Goal: Task Accomplishment & Management: Manage account settings

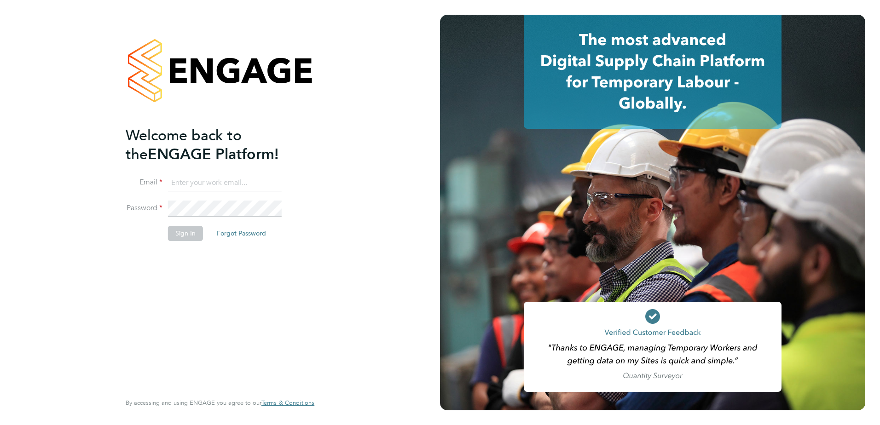
click at [191, 180] on input at bounding box center [225, 183] width 114 height 17
click at [182, 183] on input at bounding box center [225, 183] width 114 height 17
paste input "payroll@txmrecruit.co.uk"
type input "payroll@txmrecruit.co.uk"
drag, startPoint x: 283, startPoint y: 169, endPoint x: 200, endPoint y: 223, distance: 98.6
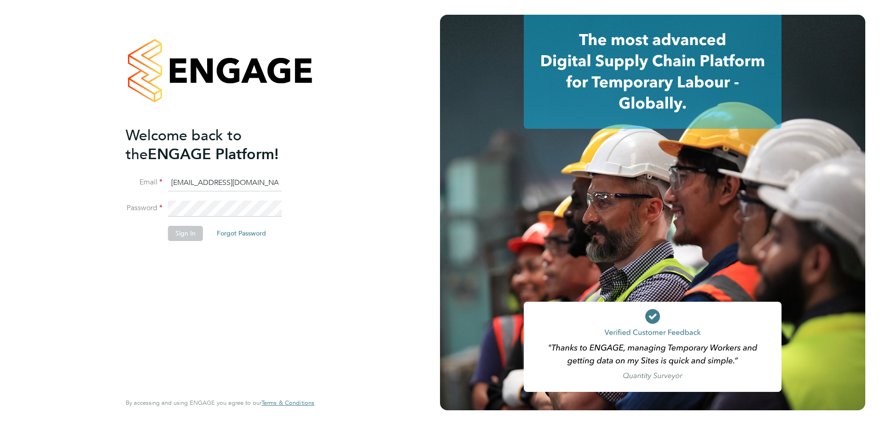
click at [283, 169] on ng-template "Welcome back to the ENGAGE Platform! Email payroll@txmrecruit.co.uk Password Si…" at bounding box center [215, 188] width 179 height 124
click at [183, 236] on button "Sign In" at bounding box center [185, 233] width 35 height 15
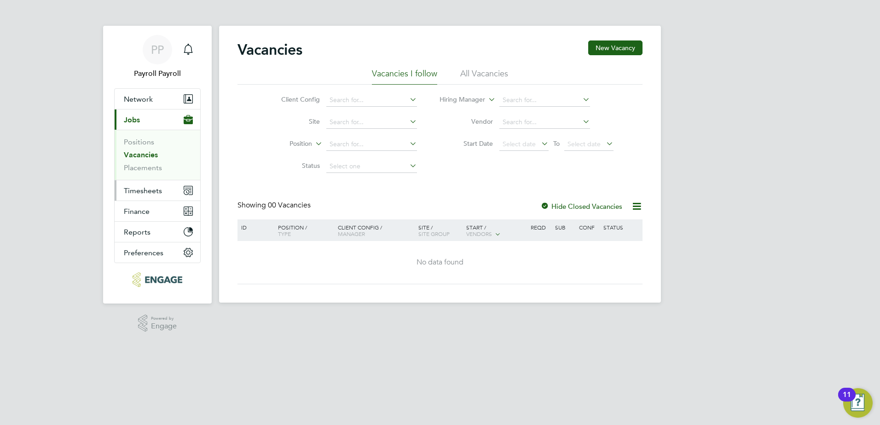
click at [132, 191] on span "Timesheets" at bounding box center [143, 190] width 38 height 9
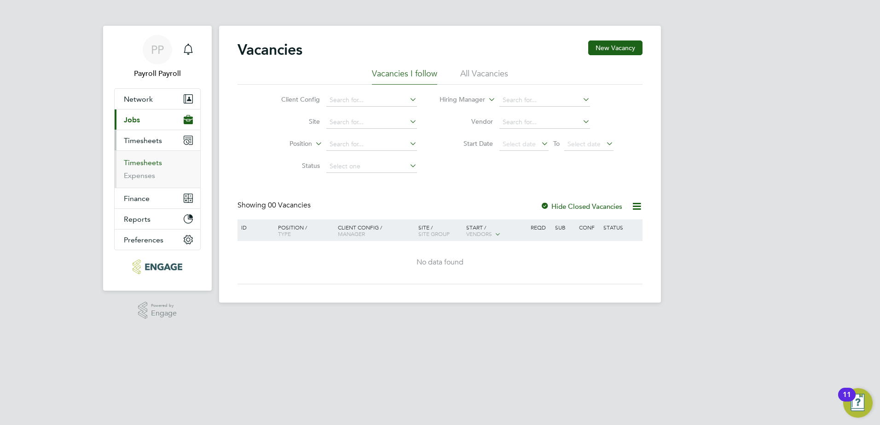
click at [153, 162] on link "Timesheets" at bounding box center [143, 162] width 38 height 9
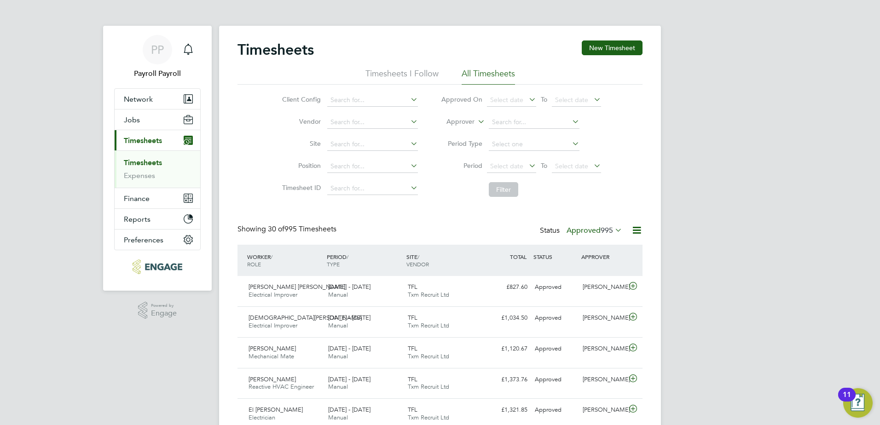
click at [491, 75] on li "All Timesheets" at bounding box center [488, 76] width 53 height 17
click at [613, 231] on icon at bounding box center [613, 230] width 0 height 13
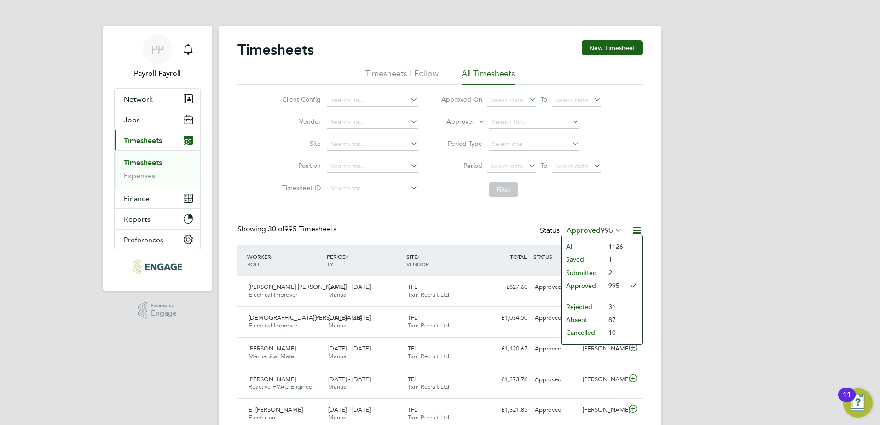
click at [577, 230] on label "Approved 995" at bounding box center [595, 230] width 56 height 9
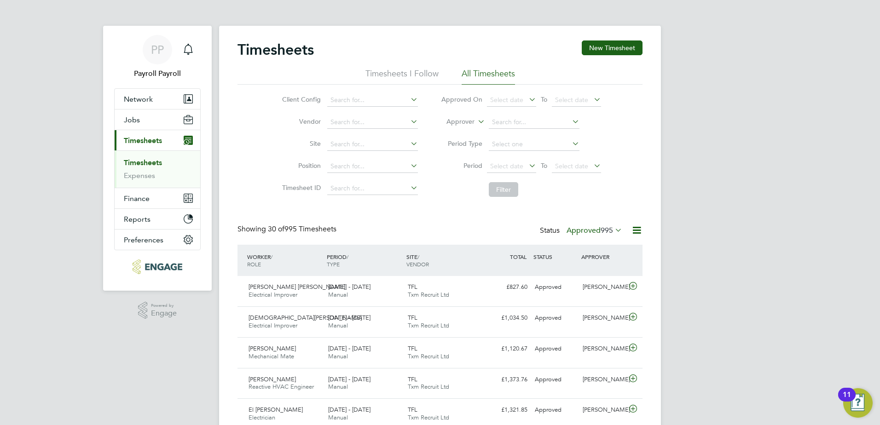
click at [577, 230] on label "Approved 995" at bounding box center [595, 230] width 56 height 9
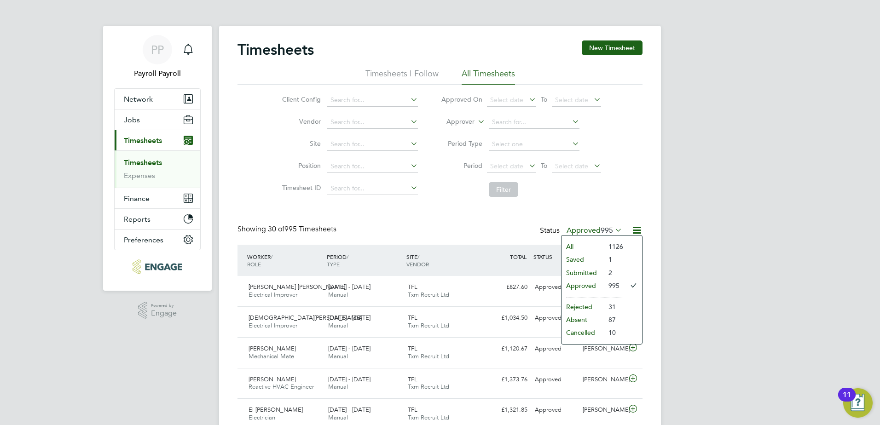
click at [577, 230] on label "Approved 995" at bounding box center [595, 230] width 56 height 9
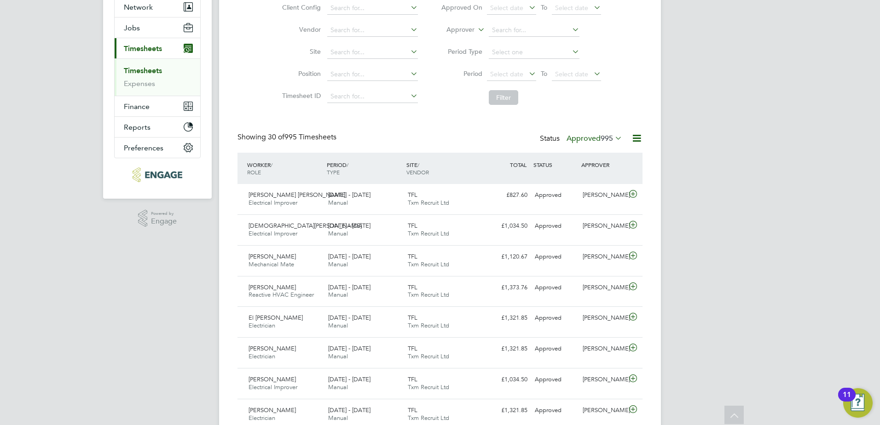
scroll to position [138, 0]
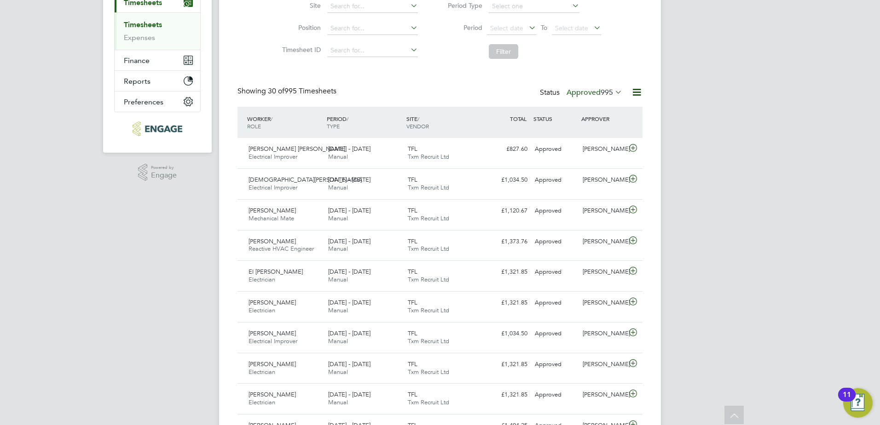
click at [632, 91] on icon at bounding box center [637, 93] width 12 height 12
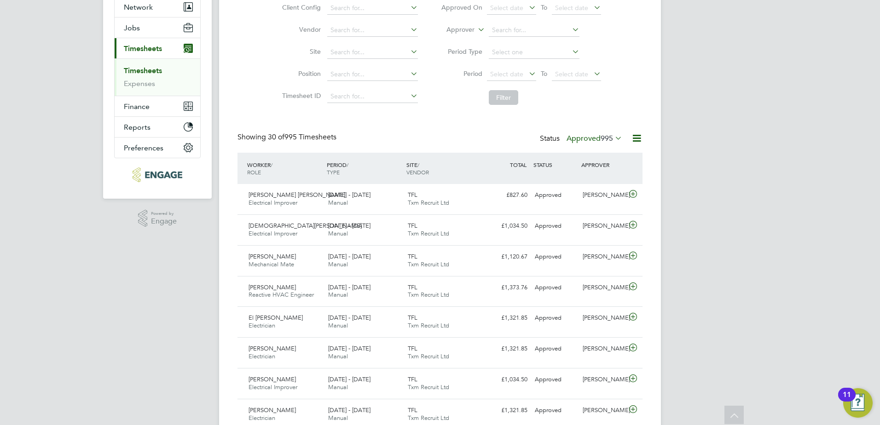
scroll to position [46, 0]
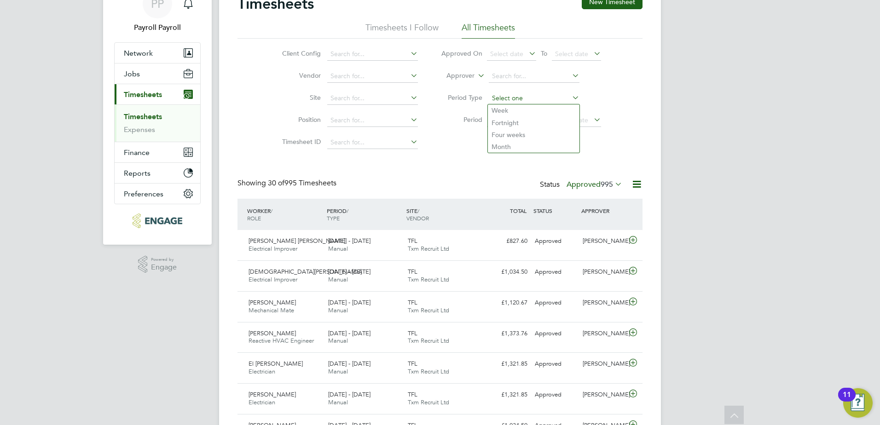
click at [533, 100] on input at bounding box center [534, 98] width 91 height 13
click at [614, 97] on div "Client Config Vendor Site Position Timesheet ID Approved On Select date To Sele…" at bounding box center [439, 97] width 405 height 117
click at [509, 123] on span "Select date" at bounding box center [506, 120] width 33 height 8
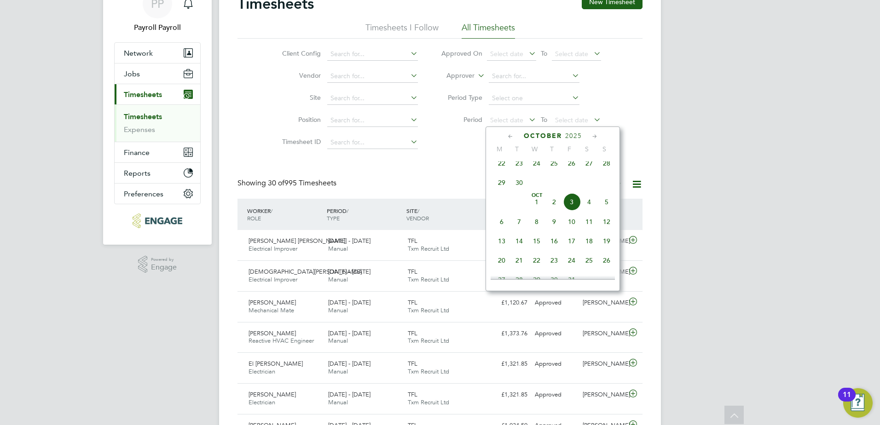
click at [498, 169] on span "22" at bounding box center [501, 163] width 17 height 17
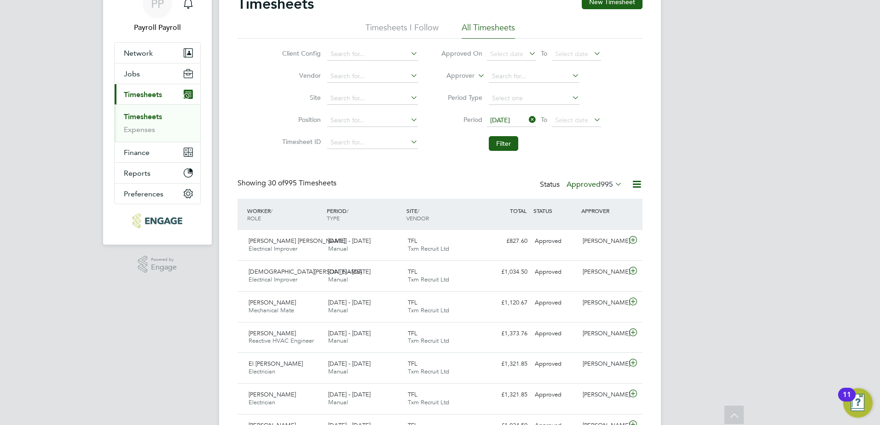
click at [592, 120] on icon at bounding box center [592, 119] width 0 height 13
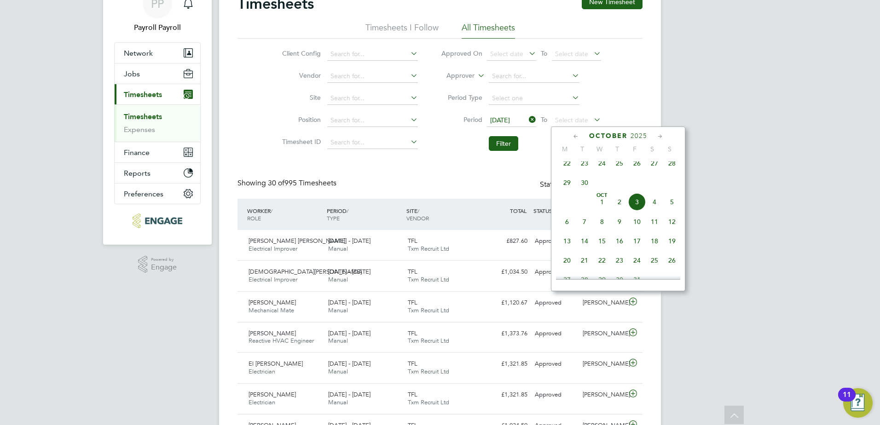
click at [671, 169] on span "28" at bounding box center [671, 163] width 17 height 17
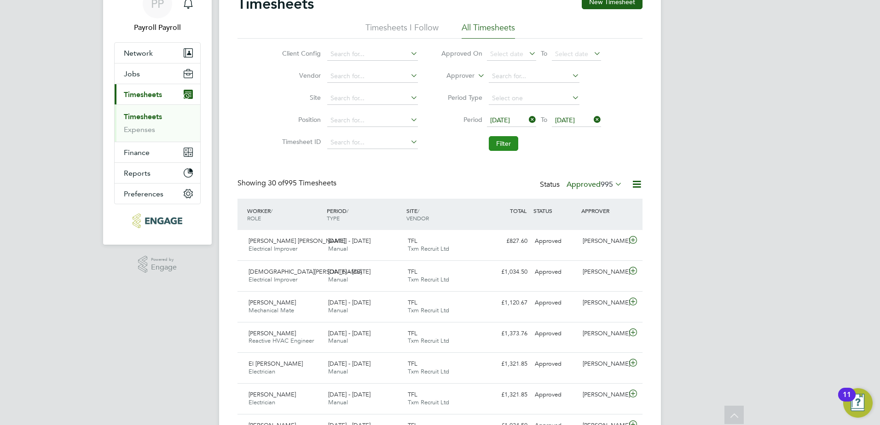
click at [505, 145] on button "Filter" at bounding box center [503, 143] width 29 height 15
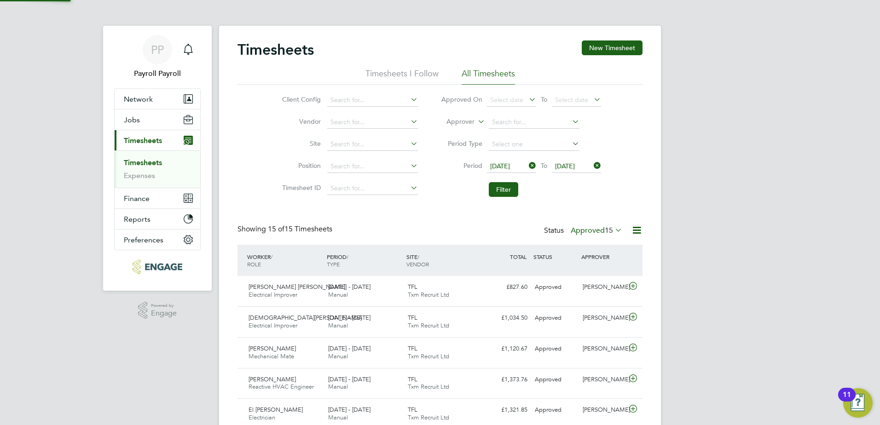
scroll to position [5, 5]
click at [598, 229] on label "Approved 15" at bounding box center [597, 230] width 52 height 9
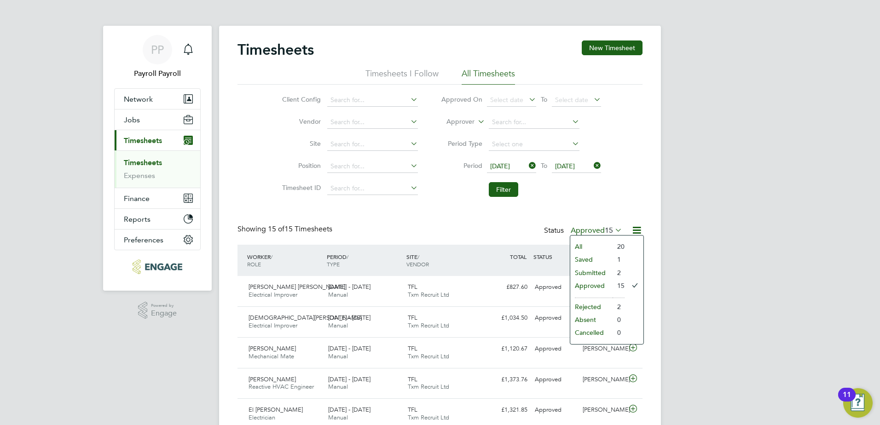
click at [608, 309] on li "Rejected" at bounding box center [591, 307] width 42 height 13
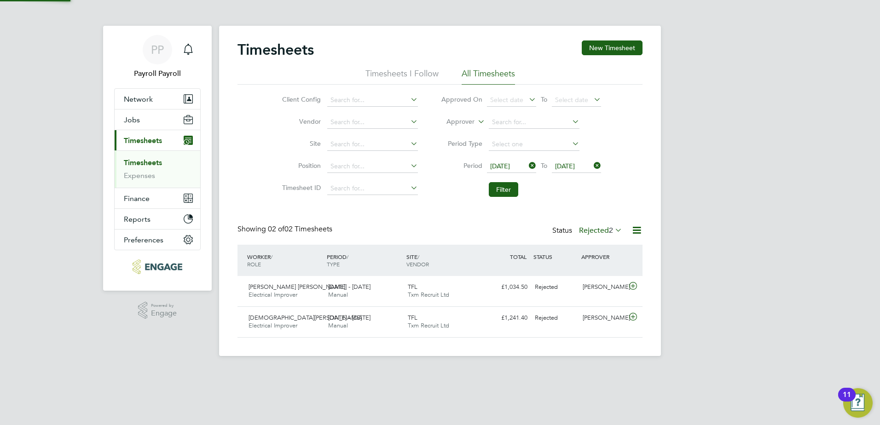
scroll to position [23, 80]
click at [598, 233] on label "Rejected 2" at bounding box center [600, 230] width 43 height 9
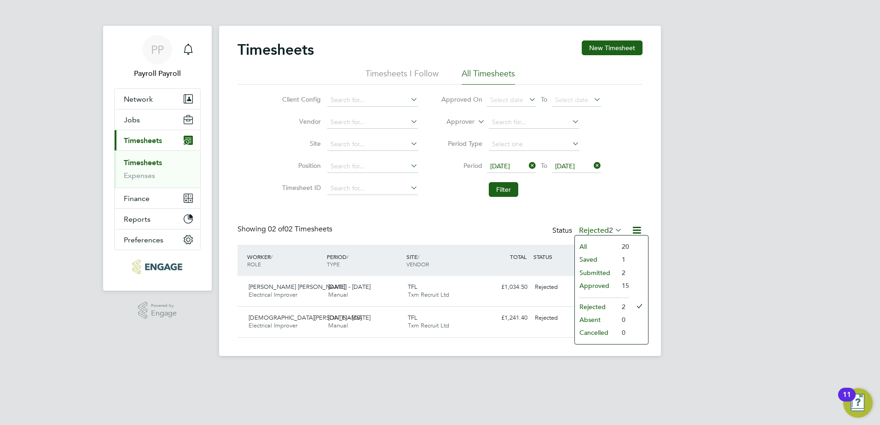
click at [598, 272] on li "Submitted" at bounding box center [596, 272] width 42 height 13
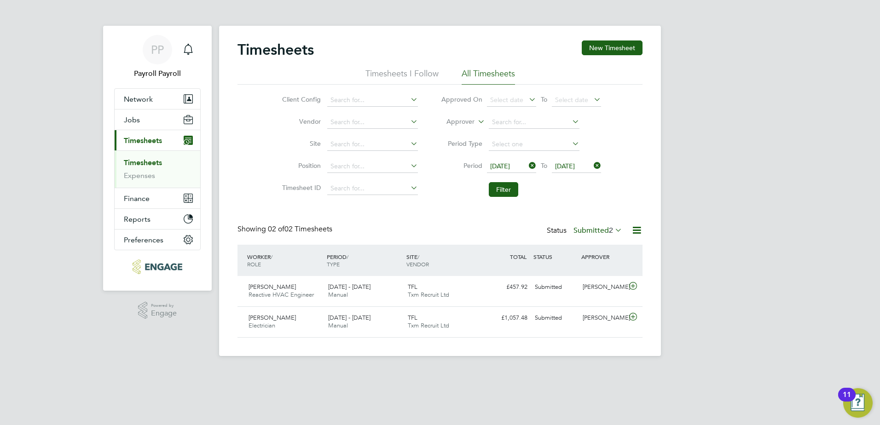
click at [593, 227] on label "Submitted 2" at bounding box center [597, 230] width 49 height 9
click at [590, 257] on li "Saved" at bounding box center [593, 259] width 42 height 13
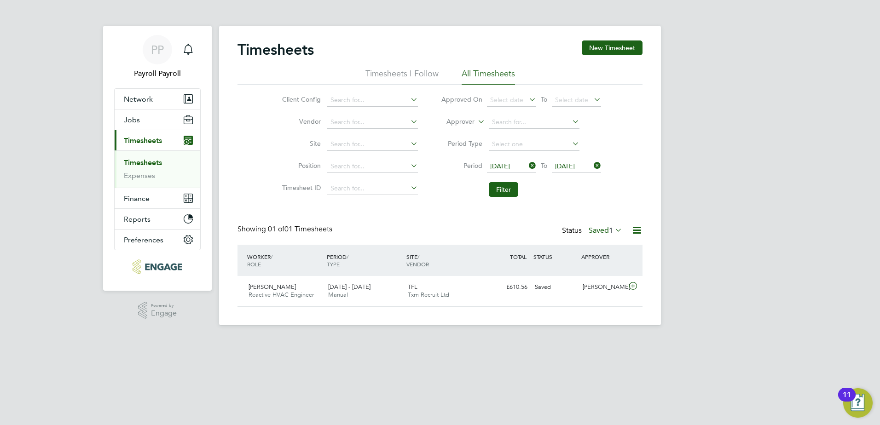
click at [599, 230] on label "Saved 1" at bounding box center [606, 230] width 34 height 9
click at [600, 287] on li "Approved" at bounding box center [600, 285] width 42 height 13
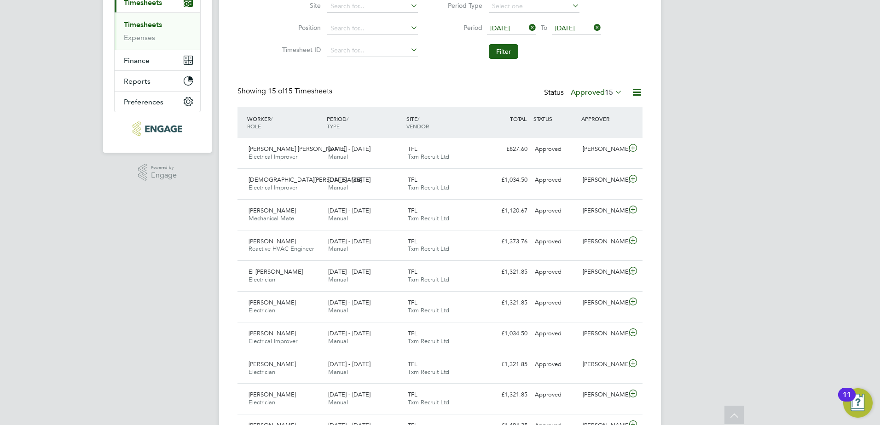
scroll to position [0, 0]
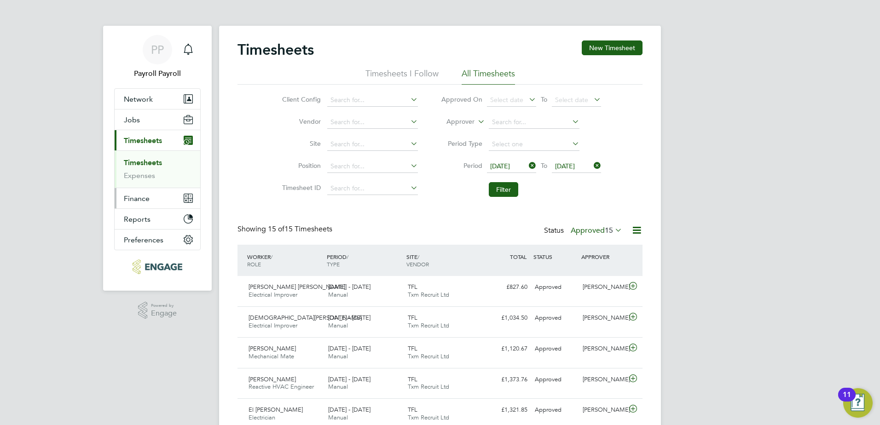
click at [141, 196] on span "Finance" at bounding box center [137, 198] width 26 height 9
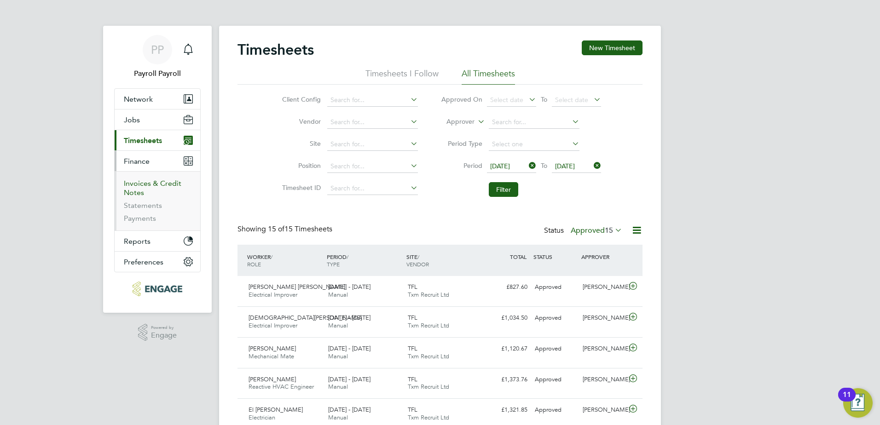
click at [140, 183] on link "Invoices & Credit Notes" at bounding box center [153, 188] width 58 height 18
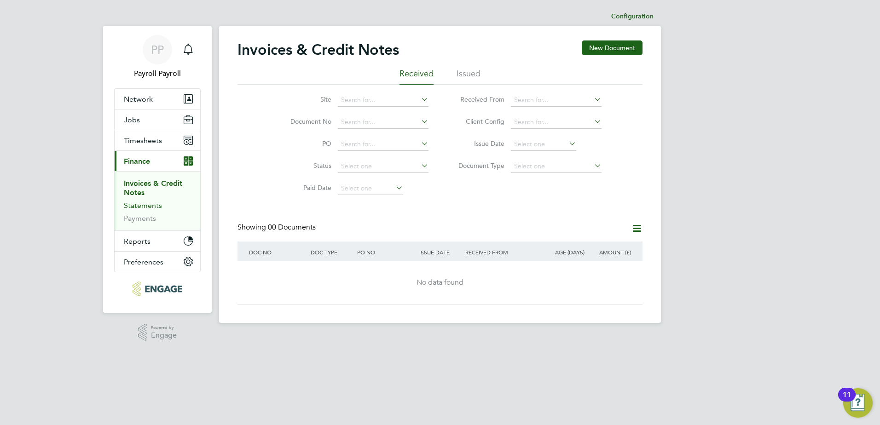
click at [140, 205] on link "Statements" at bounding box center [143, 205] width 38 height 9
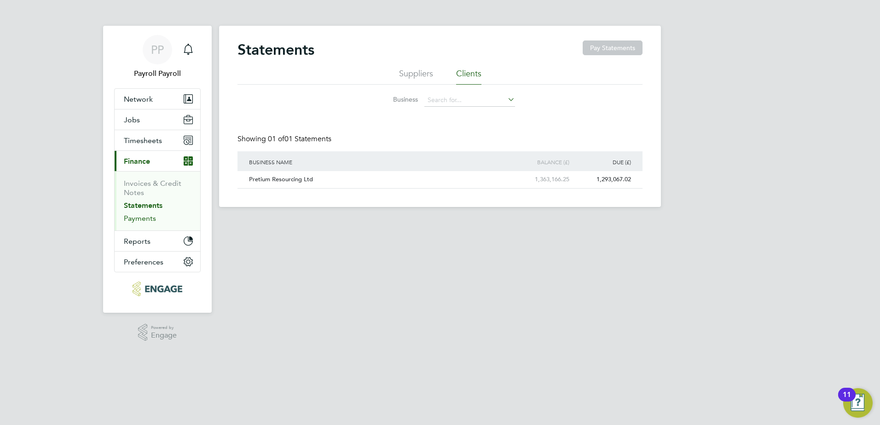
click at [129, 219] on link "Payments" at bounding box center [140, 218] width 32 height 9
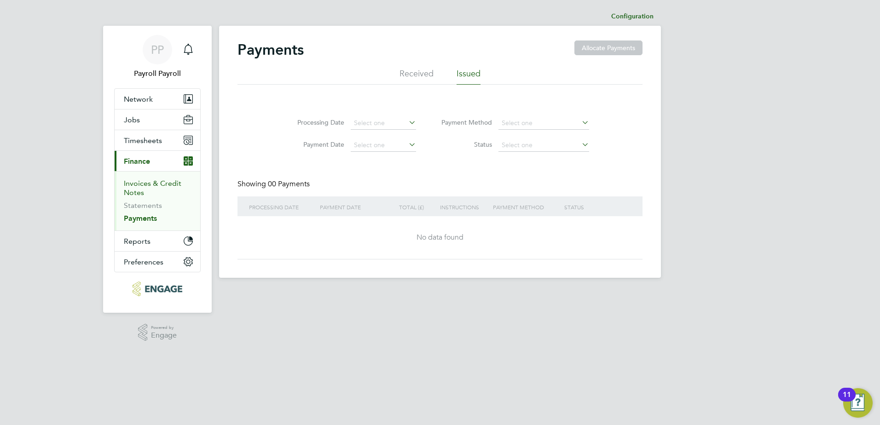
click at [145, 186] on link "Invoices & Credit Notes" at bounding box center [153, 188] width 58 height 18
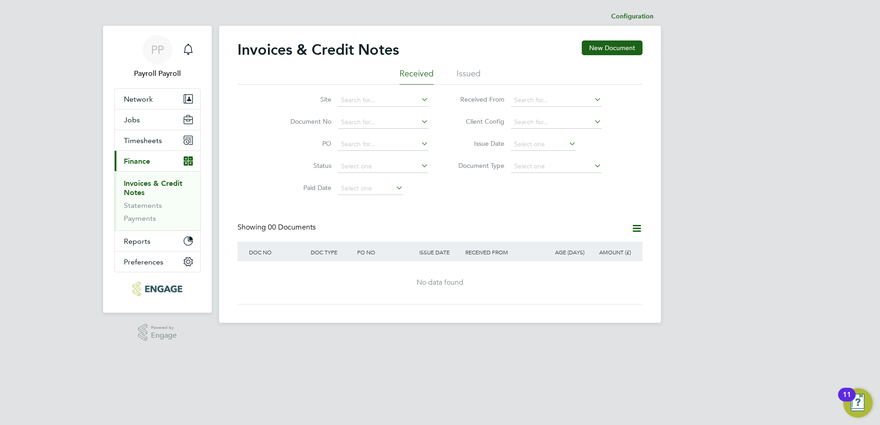
click at [467, 67] on div "Invoices & Credit Notes New Document" at bounding box center [439, 55] width 405 height 28
click at [466, 71] on li "Issued" at bounding box center [469, 76] width 24 height 17
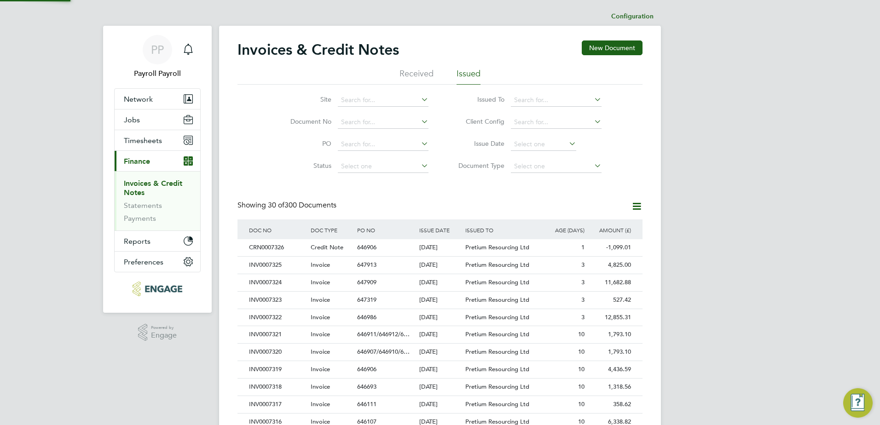
scroll to position [17, 63]
click at [274, 264] on div "INV0007325" at bounding box center [278, 265] width 62 height 17
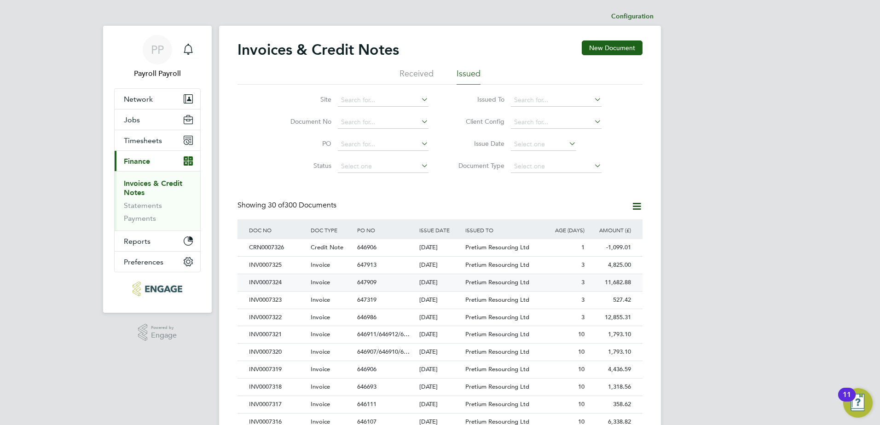
click at [267, 281] on div "INV0007324" at bounding box center [278, 282] width 62 height 17
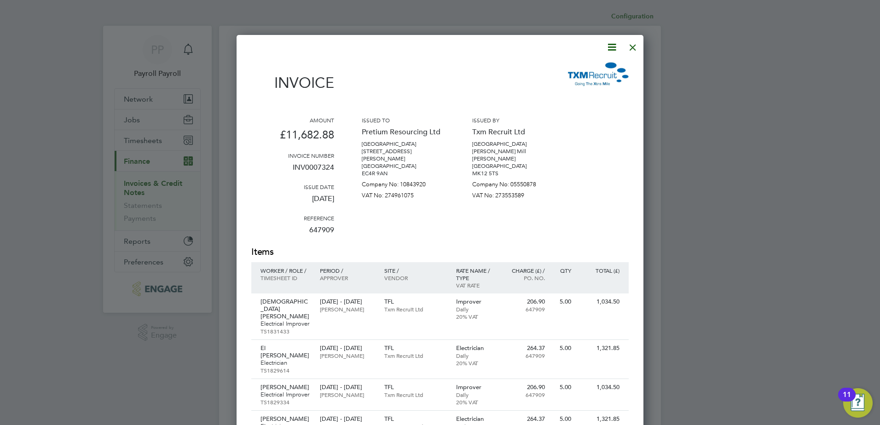
click at [632, 46] on div at bounding box center [633, 45] width 17 height 17
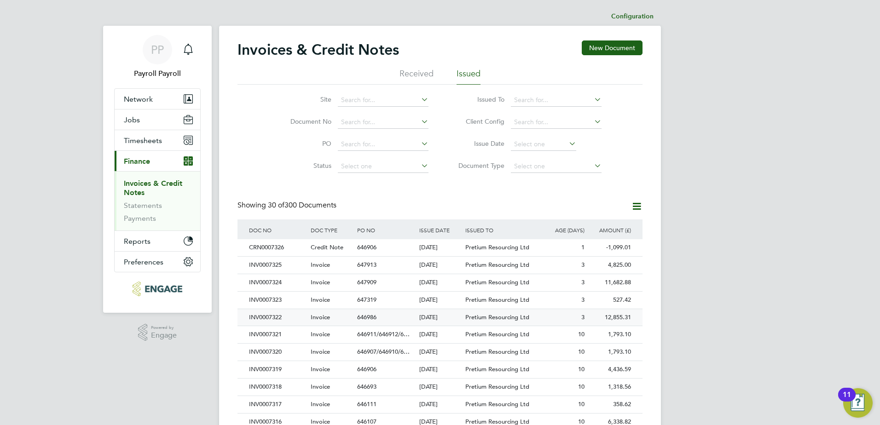
click at [260, 315] on div "INV0007322" at bounding box center [278, 317] width 62 height 17
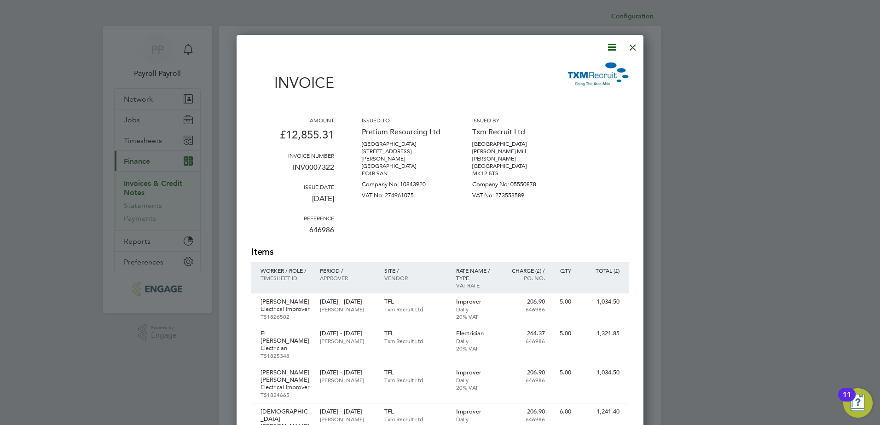
click at [632, 46] on div at bounding box center [633, 45] width 17 height 17
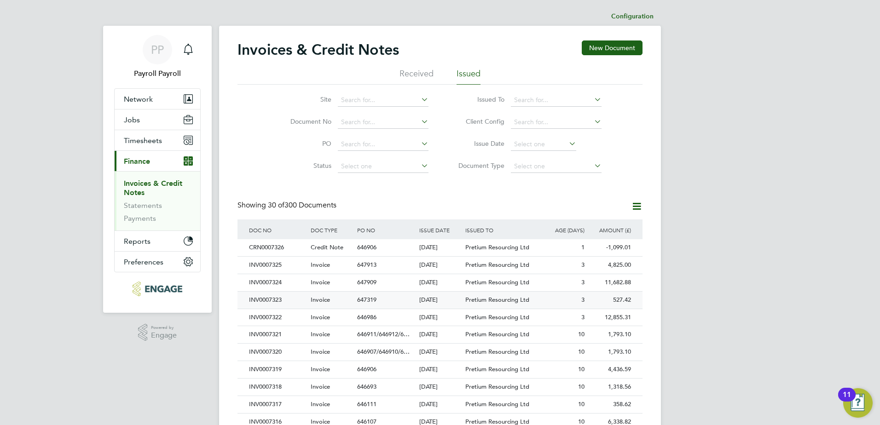
click at [270, 301] on div "INV0007323" at bounding box center [278, 300] width 62 height 17
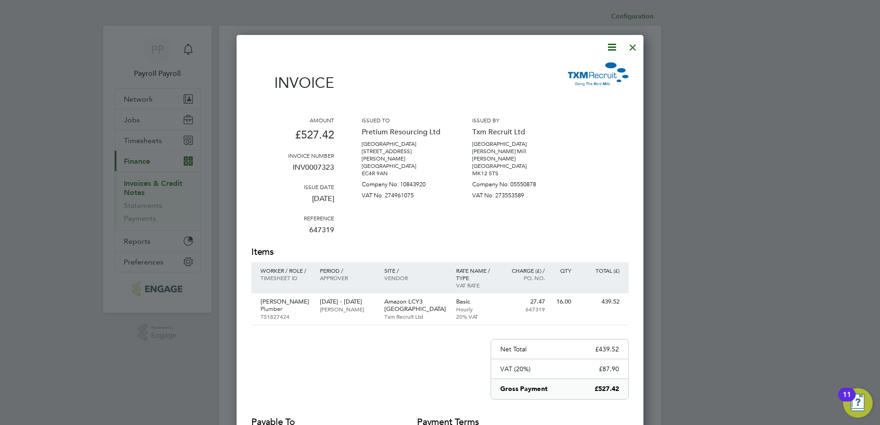
click at [635, 48] on div at bounding box center [633, 45] width 17 height 17
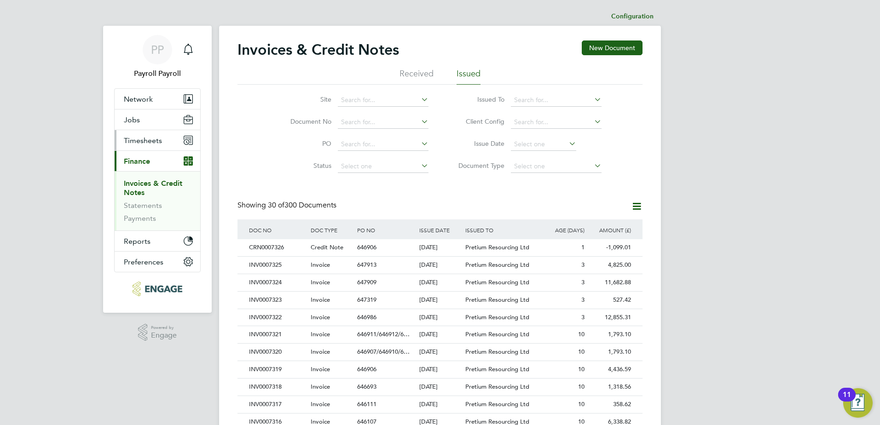
click at [160, 142] on span "Timesheets" at bounding box center [143, 140] width 38 height 9
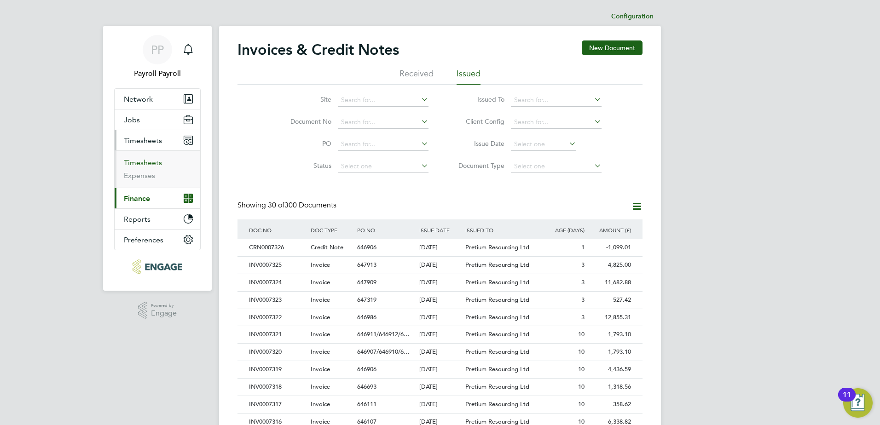
click at [153, 166] on link "Timesheets" at bounding box center [143, 162] width 38 height 9
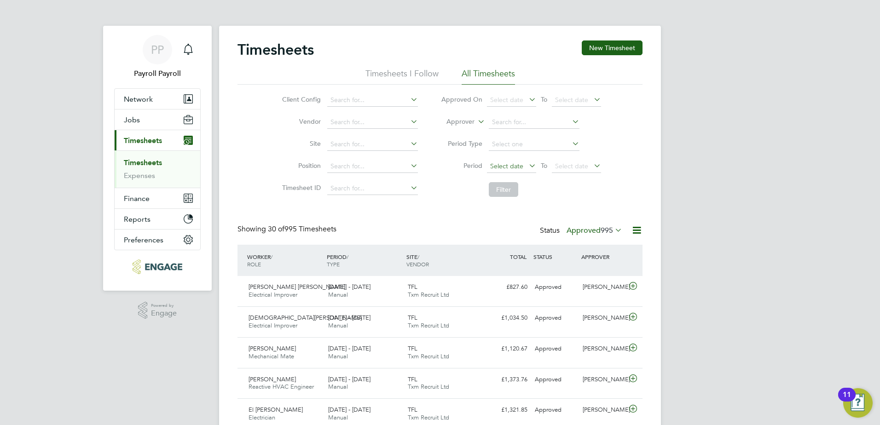
click at [518, 169] on span "Select date" at bounding box center [511, 167] width 49 height 12
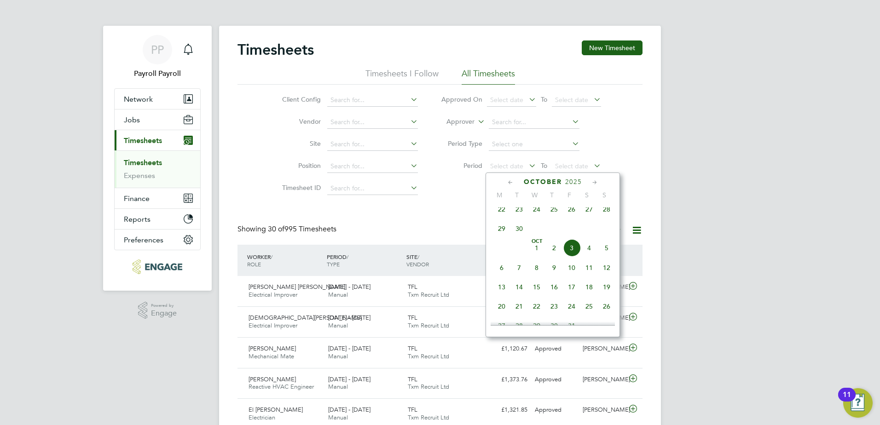
click at [511, 183] on icon at bounding box center [510, 183] width 9 height 10
click at [501, 296] on span "29" at bounding box center [501, 288] width 17 height 17
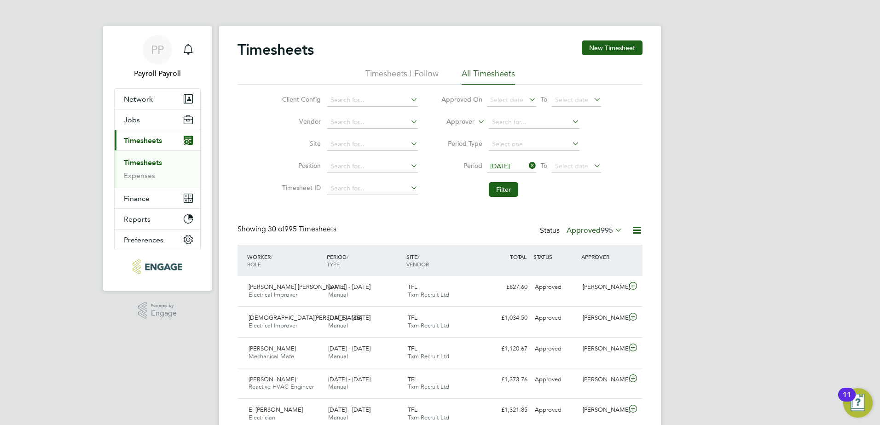
click at [592, 165] on icon at bounding box center [592, 165] width 0 height 13
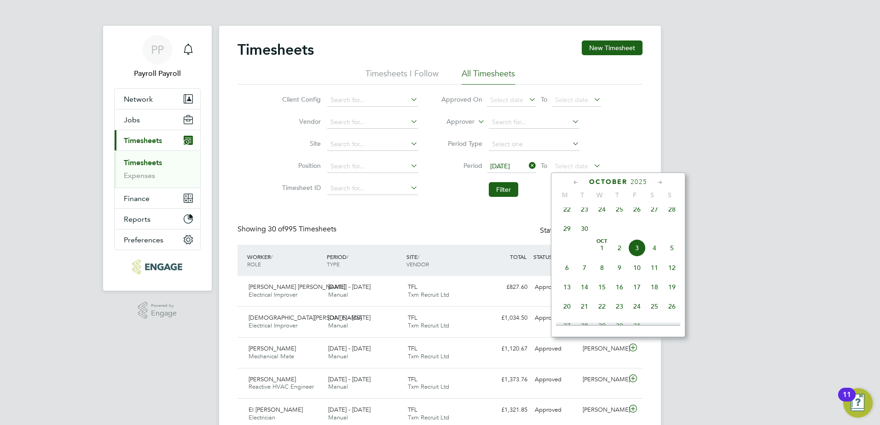
click at [586, 233] on span "30" at bounding box center [584, 228] width 17 height 17
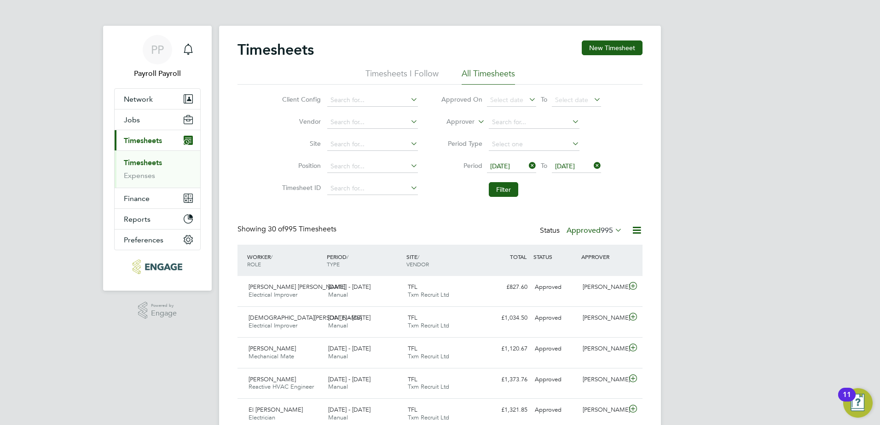
click at [376, 125] on input at bounding box center [372, 122] width 91 height 13
click at [409, 121] on icon at bounding box center [409, 121] width 0 height 13
click at [441, 199] on li "Filter" at bounding box center [520, 190] width 183 height 24
click at [492, 194] on button "Filter" at bounding box center [503, 189] width 29 height 15
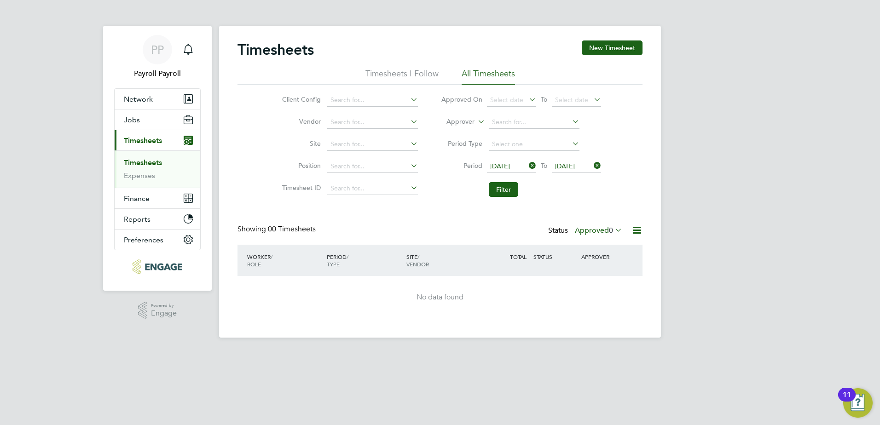
drag, startPoint x: 531, startPoint y: 166, endPoint x: 550, endPoint y: 167, distance: 19.4
click at [527, 166] on icon at bounding box center [527, 165] width 0 height 13
click at [592, 165] on icon at bounding box center [592, 165] width 0 height 13
click at [527, 167] on icon at bounding box center [527, 165] width 0 height 13
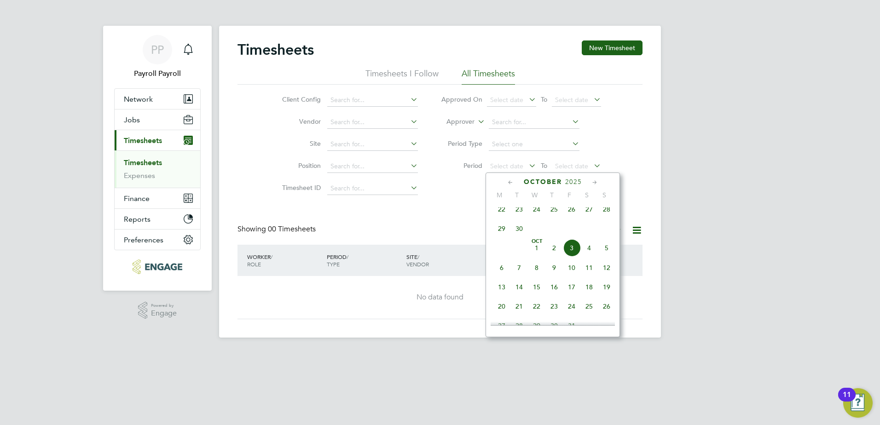
click at [496, 214] on span "22" at bounding box center [501, 209] width 17 height 17
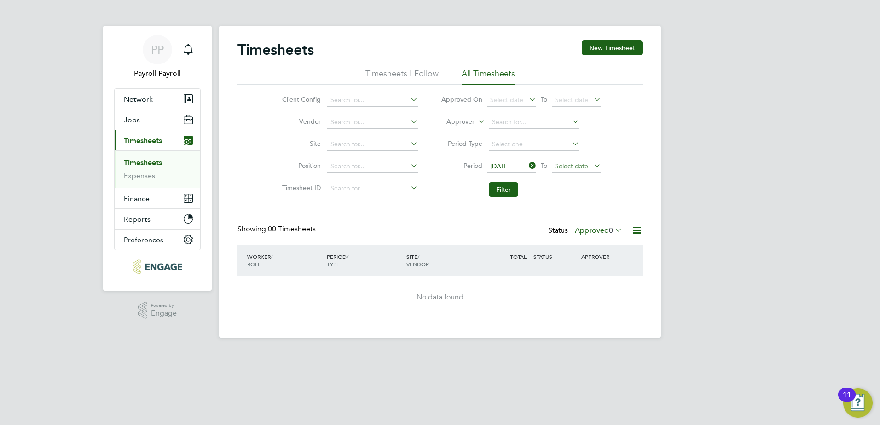
click at [590, 169] on span "Select date" at bounding box center [576, 167] width 49 height 12
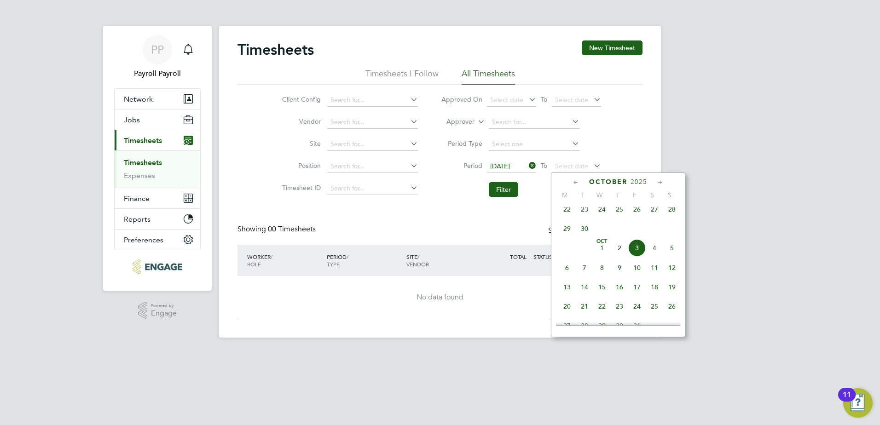
click at [674, 213] on span "28" at bounding box center [671, 209] width 17 height 17
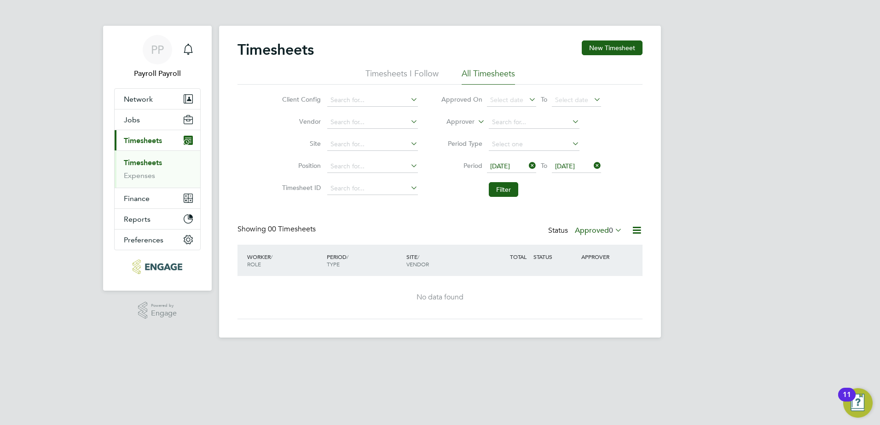
click at [596, 210] on div "Timesheets New Timesheet Timesheets I Follow All Timesheets Client Config Vendo…" at bounding box center [439, 180] width 405 height 279
click at [501, 192] on button "Filter" at bounding box center [503, 189] width 29 height 15
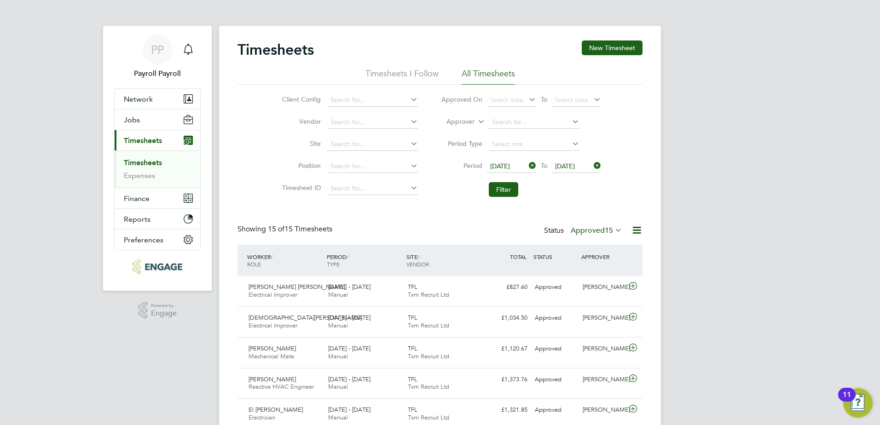
click at [527, 163] on icon at bounding box center [527, 165] width 0 height 13
click at [592, 165] on icon at bounding box center [592, 165] width 0 height 13
click at [133, 195] on span "Finance" at bounding box center [137, 198] width 26 height 9
click at [140, 202] on span "Finance" at bounding box center [137, 198] width 26 height 9
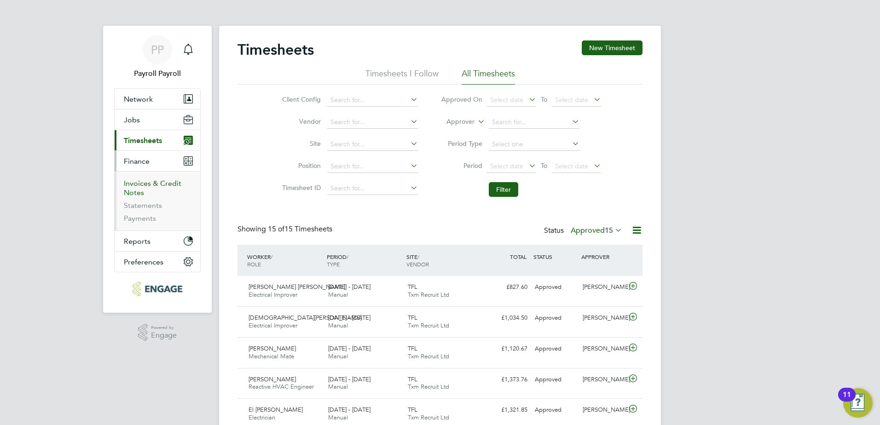
click at [139, 182] on link "Invoices & Credit Notes" at bounding box center [153, 188] width 58 height 18
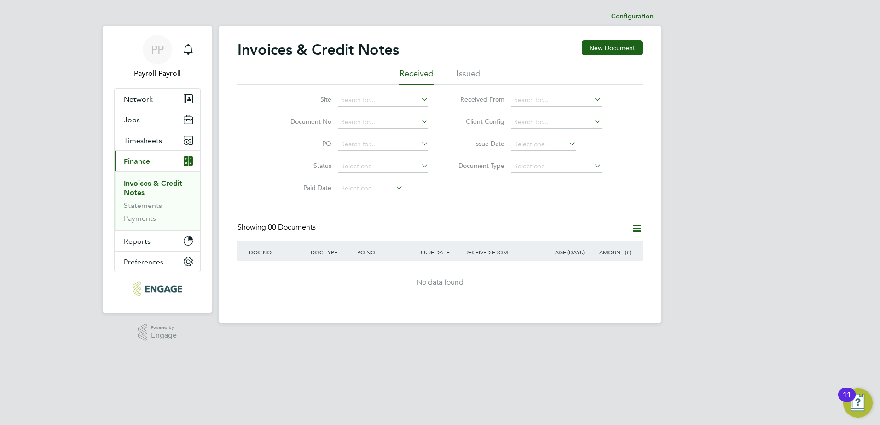
click at [469, 74] on li "Issued" at bounding box center [469, 76] width 24 height 17
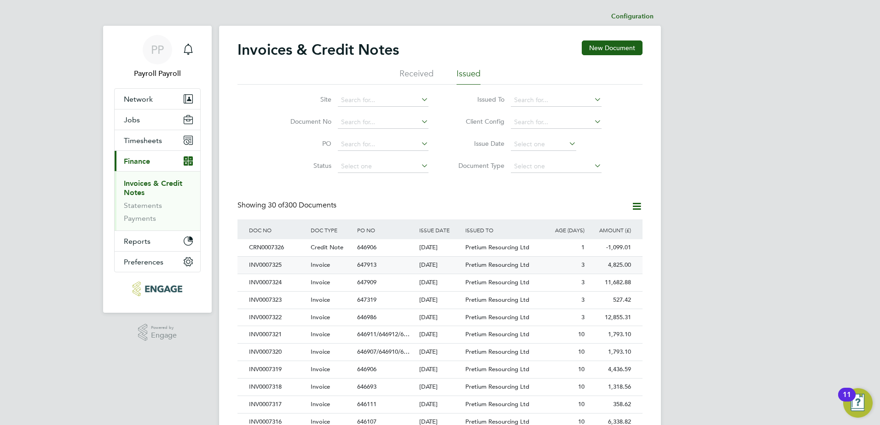
click at [267, 264] on div "INV0007325" at bounding box center [278, 265] width 62 height 17
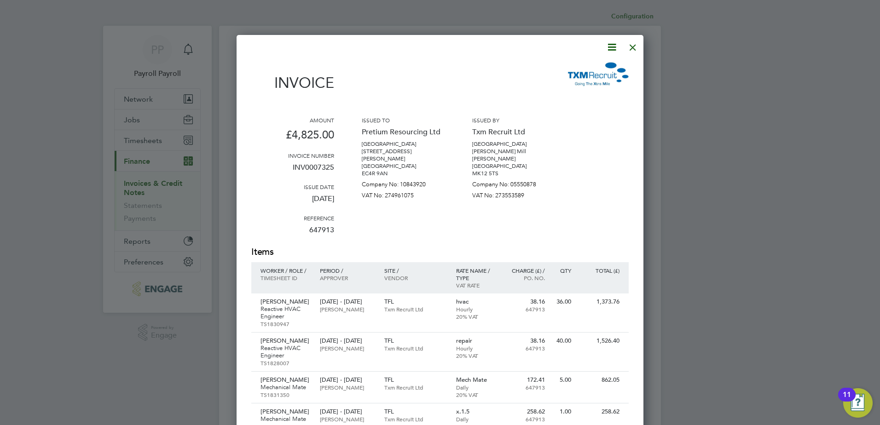
click at [631, 47] on div at bounding box center [633, 45] width 17 height 17
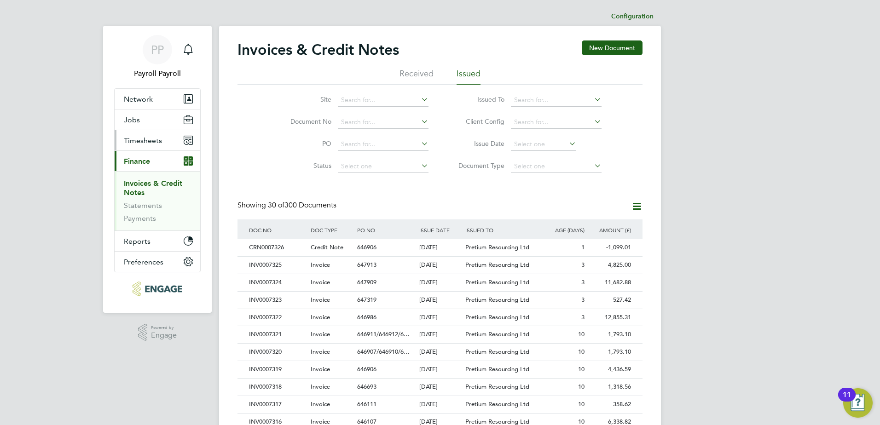
click at [139, 139] on span "Timesheets" at bounding box center [143, 140] width 38 height 9
click at [139, 137] on span "Timesheets" at bounding box center [143, 140] width 38 height 9
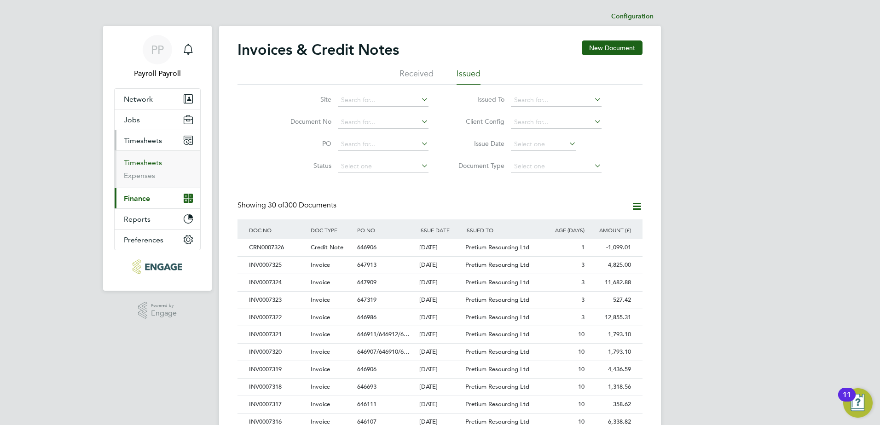
click at [156, 162] on link "Timesheets" at bounding box center [143, 162] width 38 height 9
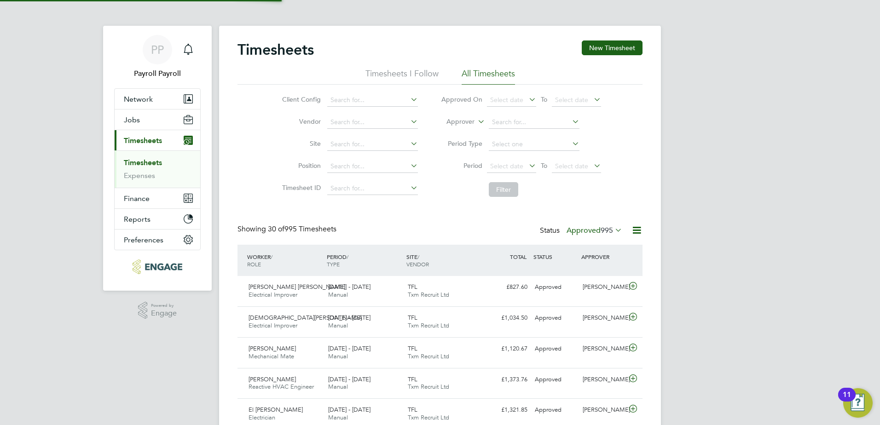
scroll to position [23, 80]
click at [503, 94] on span "Select date" at bounding box center [511, 100] width 49 height 12
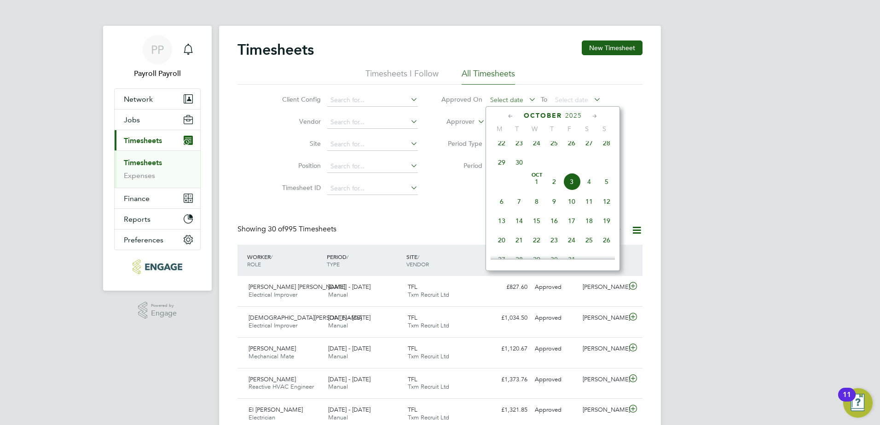
click at [503, 94] on span "Select date" at bounding box center [511, 100] width 49 height 12
click at [630, 96] on div "Client Config Vendor Site Position Timesheet ID Approved On Select date To Sele…" at bounding box center [439, 143] width 405 height 117
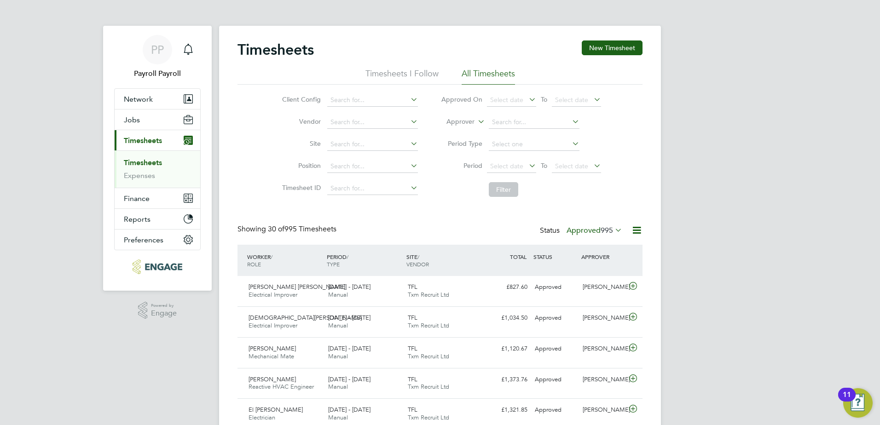
click at [409, 100] on icon at bounding box center [409, 99] width 0 height 13
click at [424, 94] on li "Client Config" at bounding box center [349, 100] width 162 height 22
click at [359, 121] on input at bounding box center [372, 122] width 91 height 13
click at [435, 121] on label "Approver" at bounding box center [453, 121] width 41 height 9
click at [378, 138] on input at bounding box center [372, 144] width 91 height 13
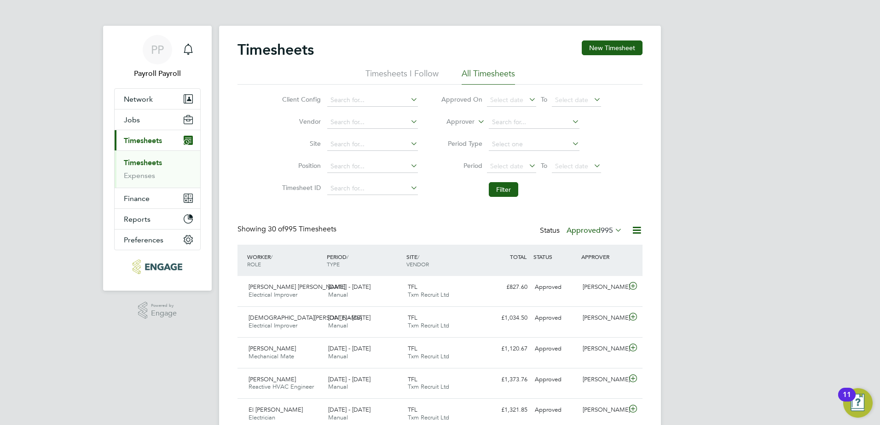
drag, startPoint x: 425, startPoint y: 137, endPoint x: 428, endPoint y: 142, distance: 5.8
click at [426, 137] on li "Site" at bounding box center [349, 144] width 162 height 22
click at [406, 167] on input at bounding box center [372, 166] width 91 height 13
click at [432, 156] on li "Period Select date To Select date" at bounding box center [520, 167] width 183 height 22
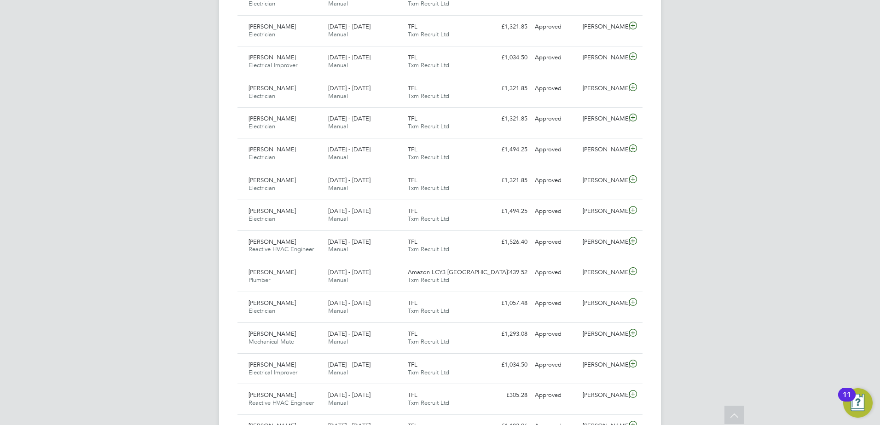
scroll to position [322, 0]
click at [283, 240] on span "[PERSON_NAME]" at bounding box center [272, 241] width 47 height 8
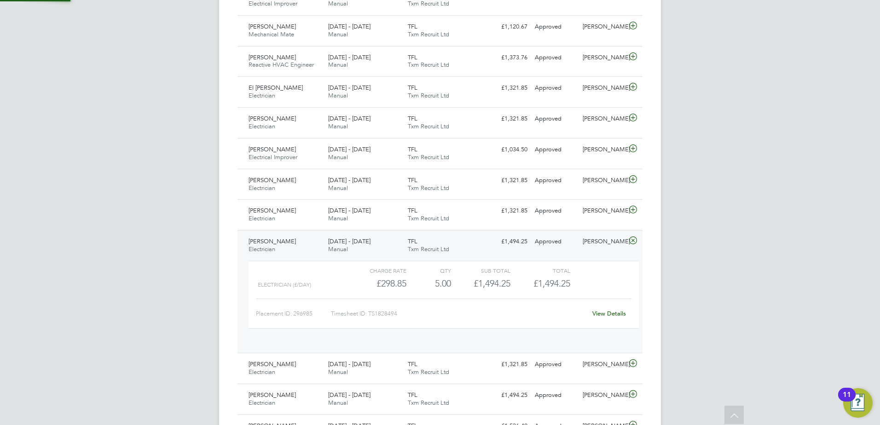
scroll to position [16, 90]
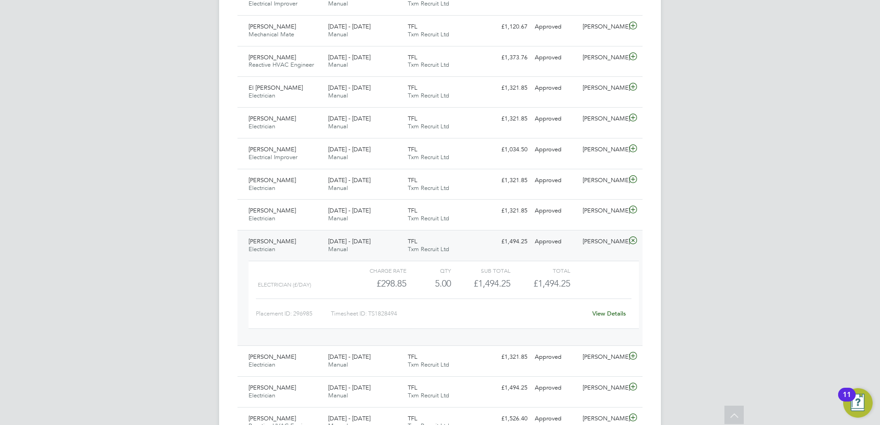
click at [283, 240] on span "[PERSON_NAME]" at bounding box center [272, 241] width 47 height 8
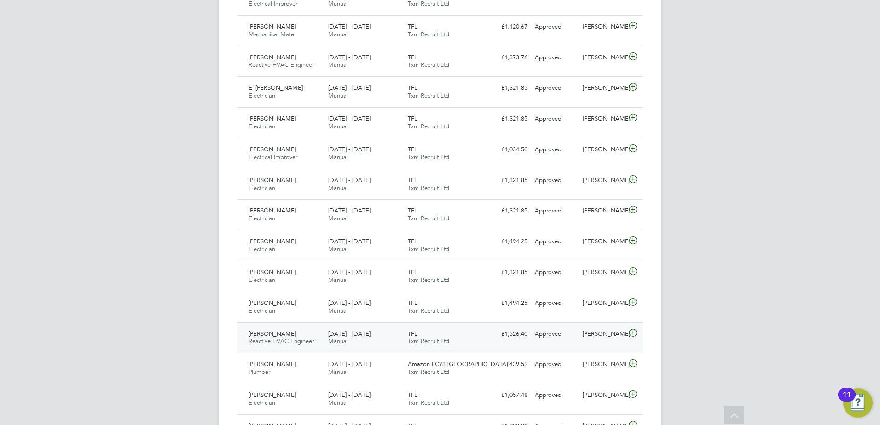
click at [288, 330] on span "[PERSON_NAME]" at bounding box center [272, 334] width 47 height 8
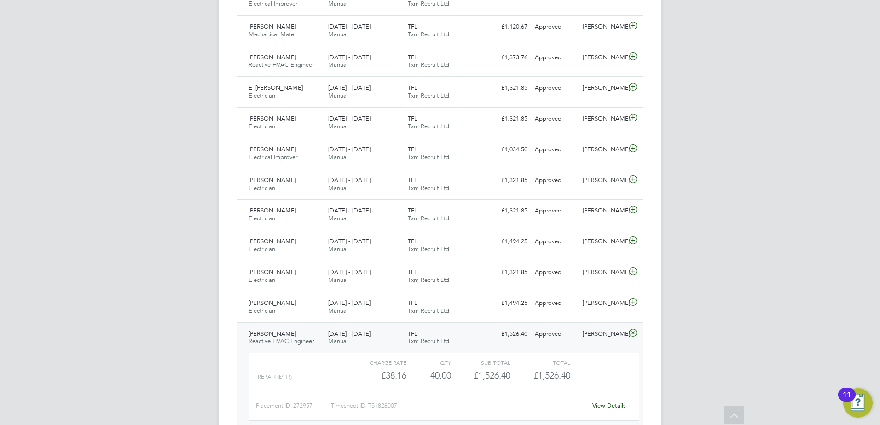
click at [287, 332] on span "[PERSON_NAME]" at bounding box center [272, 334] width 47 height 8
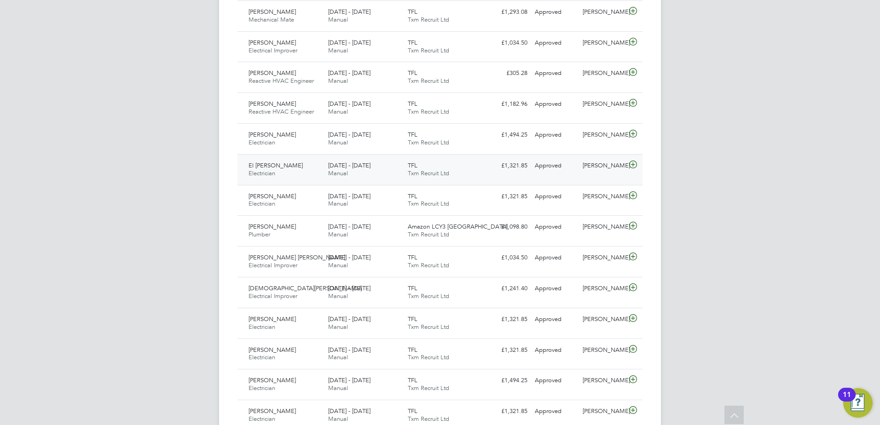
scroll to position [828, 0]
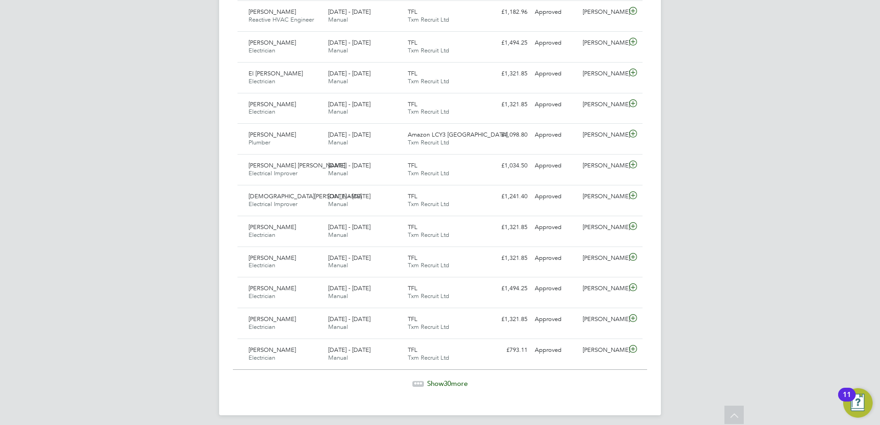
click at [434, 381] on span "Show 30 more" at bounding box center [447, 383] width 41 height 9
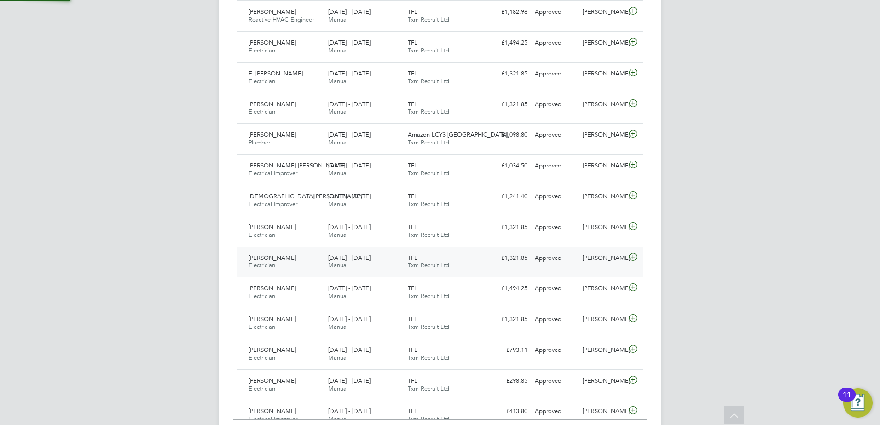
scroll to position [23, 80]
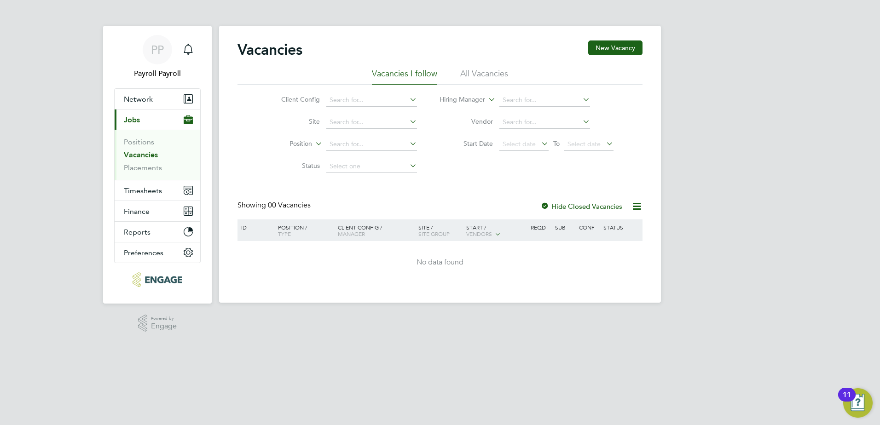
click at [263, 163] on li "Status" at bounding box center [341, 167] width 173 height 22
